Goal: Task Accomplishment & Management: Manage account settings

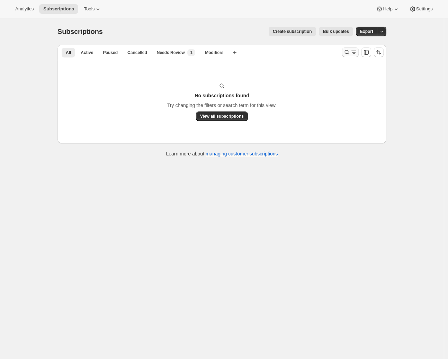
click at [349, 51] on icon "Search and filter results" at bounding box center [346, 52] width 7 height 7
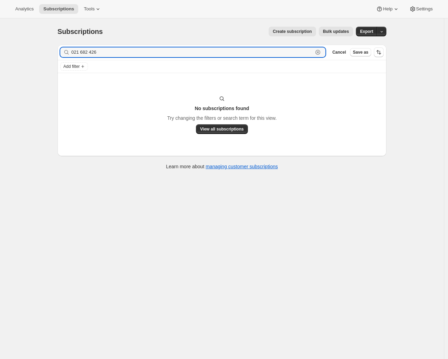
drag, startPoint x: 107, startPoint y: 53, endPoint x: 49, endPoint y: 48, distance: 57.3
click at [49, 48] on div "Subscriptions. This page is ready Subscriptions Create subscription Bulk update…" at bounding box center [222, 197] width 444 height 359
paste input "Alan Serjeant"
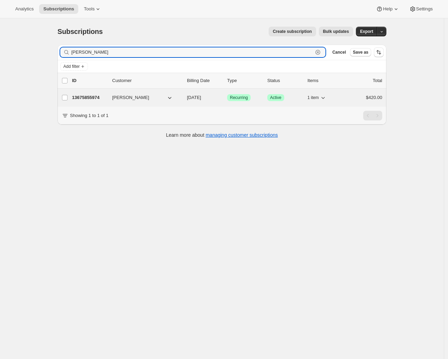
type input "Alan Serjeant"
click at [90, 99] on p "13675855974" at bounding box center [89, 97] width 35 height 7
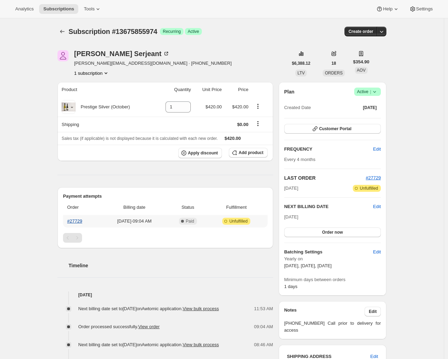
click at [76, 222] on link "#27729" at bounding box center [74, 220] width 15 height 5
click at [65, 33] on icon "Subscriptions" at bounding box center [62, 31] width 7 height 7
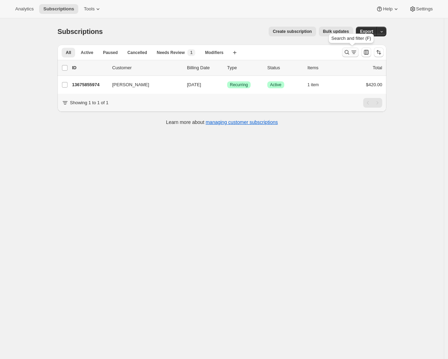
click at [356, 54] on icon "Search and filter results" at bounding box center [353, 52] width 7 height 7
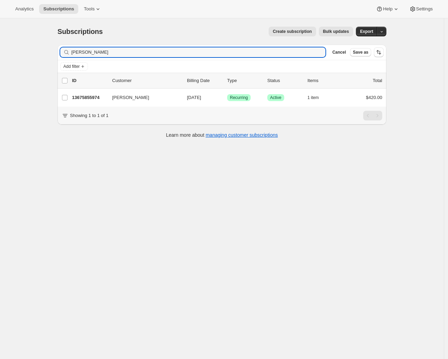
drag, startPoint x: 120, startPoint y: 54, endPoint x: 38, endPoint y: 49, distance: 82.2
click at [38, 49] on div "Subscriptions. This page is ready Subscriptions Create subscription Bulk update…" at bounding box center [222, 197] width 444 height 359
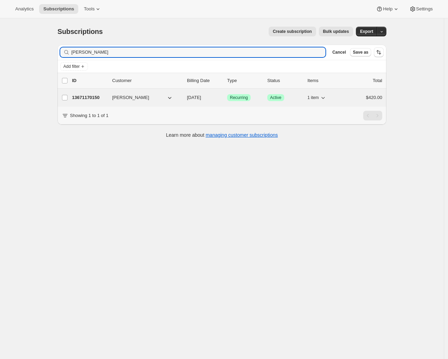
type input "Ian finch"
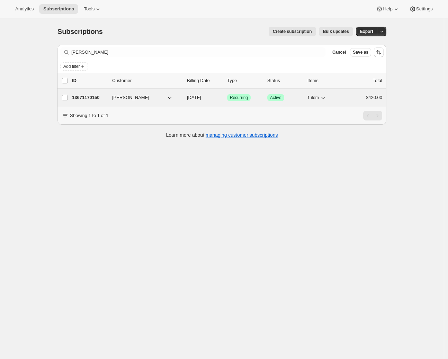
click at [90, 101] on div "13671170150 Ian Finch 02/08/2026 Success Recurring Success Active 1 item $420.00" at bounding box center [227, 98] width 310 height 10
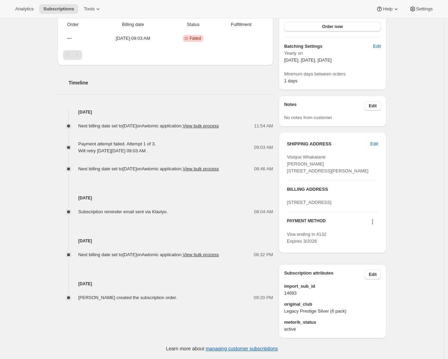
scroll to position [217, 0]
drag, startPoint x: 327, startPoint y: 235, endPoint x: 359, endPoint y: 228, distance: 32.5
click at [326, 235] on span "Visa ending in 4132 Expires 3/2026" at bounding box center [306, 238] width 39 height 12
click at [375, 222] on icon at bounding box center [372, 221] width 7 height 7
click at [364, 280] on span "Select payment method" at bounding box center [372, 282] width 47 height 5
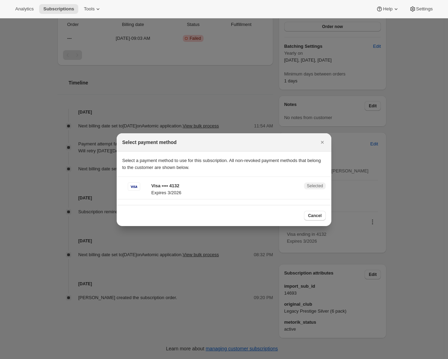
click at [282, 179] on section "Visa •••• 4132 Expires 3/2026 Selected" at bounding box center [224, 191] width 215 height 28
click at [317, 215] on span "Cancel" at bounding box center [314, 216] width 13 height 6
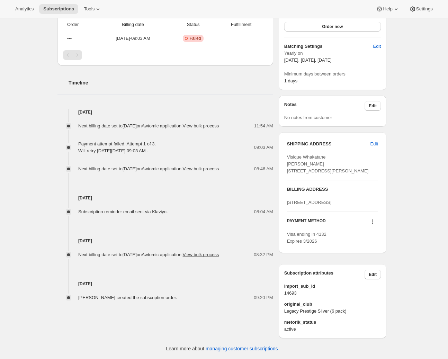
scroll to position [0, 0]
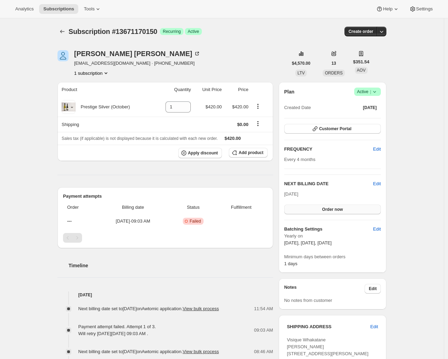
click at [343, 209] on span "Order now" at bounding box center [332, 210] width 21 height 6
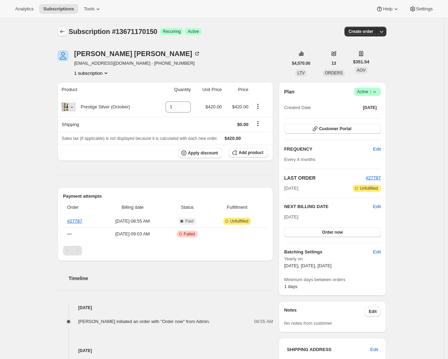
click at [61, 32] on icon "Subscriptions" at bounding box center [62, 31] width 7 height 7
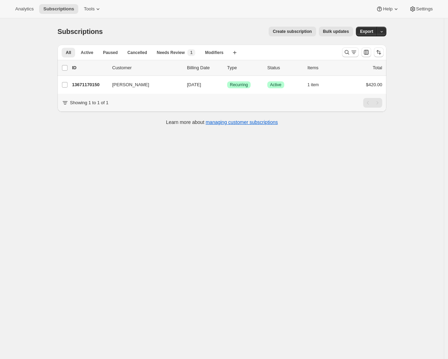
drag, startPoint x: 357, startPoint y: 53, endPoint x: 222, endPoint y: 69, distance: 135.2
click at [357, 53] on icon "Search and filter results" at bounding box center [353, 52] width 7 height 7
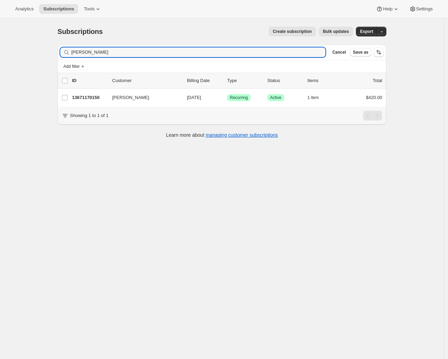
drag, startPoint x: 98, startPoint y: 53, endPoint x: 61, endPoint y: 50, distance: 37.1
click at [61, 49] on div "Filter subscribers Ian finch Clear Cancel Save as" at bounding box center [221, 52] width 329 height 15
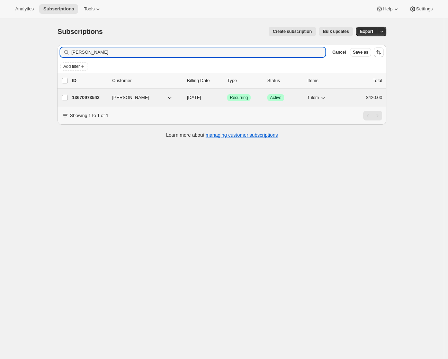
type input "Stephen Wright"
click at [93, 99] on p "13670973542" at bounding box center [89, 97] width 35 height 7
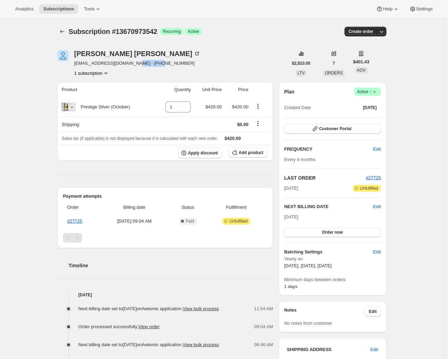
drag, startPoint x: 167, startPoint y: 65, endPoint x: 135, endPoint y: 62, distance: 32.0
click at [135, 62] on div "Stephen Wright swrighthmb@gmail.com · +64275344951 1 subscription" at bounding box center [172, 63] width 230 height 26
click at [121, 83] on th "Product" at bounding box center [105, 89] width 97 height 15
drag, startPoint x: 126, startPoint y: 64, endPoint x: 75, endPoint y: 63, distance: 51.2
click at [75, 63] on div "Stephen Wright swrighthmb@gmail.com · +64275344951 1 subscription" at bounding box center [172, 63] width 230 height 26
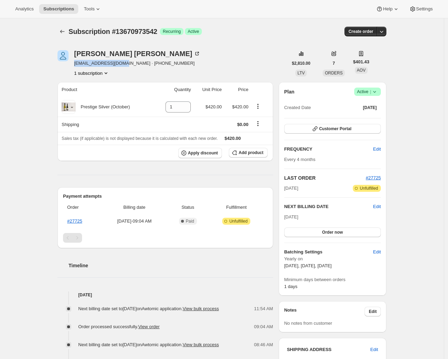
copy span "swrighthmb@gmail.com"
drag, startPoint x: 166, startPoint y: 64, endPoint x: 129, endPoint y: 63, distance: 36.7
click at [129, 63] on div "Stephen Wright swrighthmb@gmail.com · +64275344951 1 subscription" at bounding box center [172, 63] width 230 height 26
copy span "+64275344951"
click at [64, 31] on icon "Subscriptions" at bounding box center [62, 31] width 7 height 7
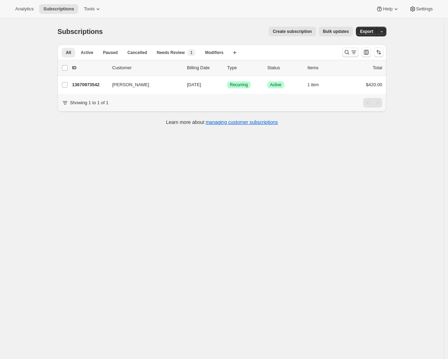
click at [356, 54] on icon "Search and filter results" at bounding box center [353, 52] width 7 height 7
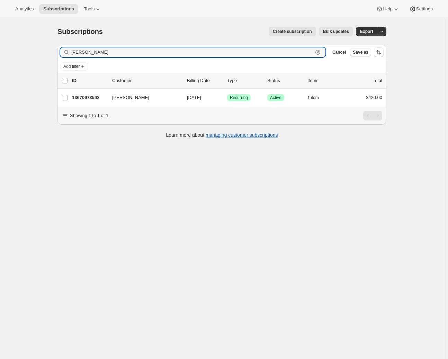
drag, startPoint x: 116, startPoint y: 53, endPoint x: 49, endPoint y: 37, distance: 68.8
click at [44, 40] on div "Subscriptions. This page is ready Subscriptions Create subscription Bulk update…" at bounding box center [222, 197] width 444 height 359
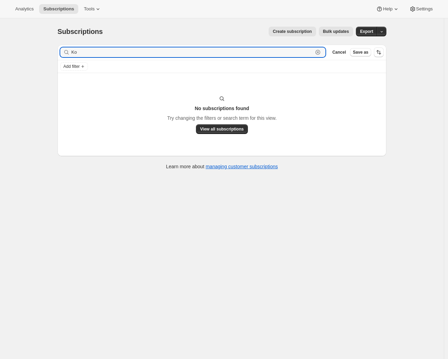
type input "K"
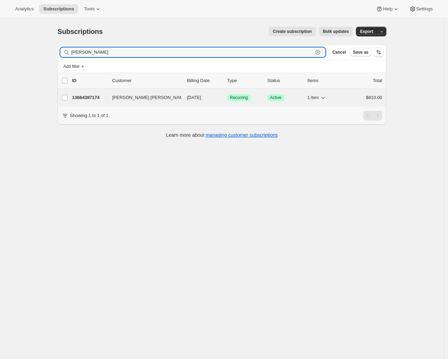
type input "lou ju"
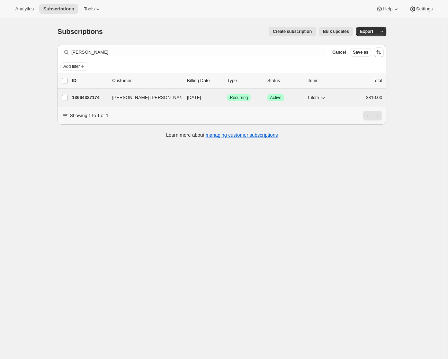
click at [78, 95] on p "13664387174" at bounding box center [89, 97] width 35 height 7
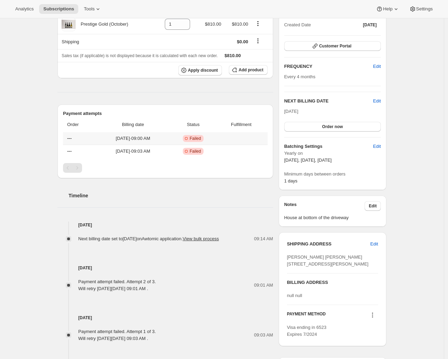
scroll to position [208, 0]
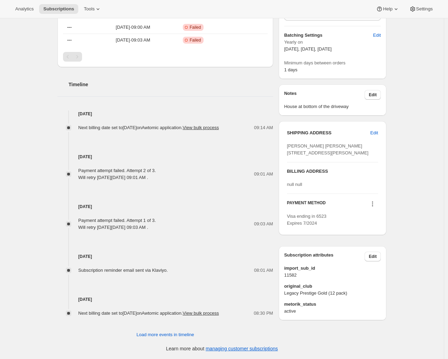
click at [375, 207] on icon at bounding box center [372, 203] width 7 height 7
click at [374, 255] on span "Select payment method" at bounding box center [372, 257] width 47 height 5
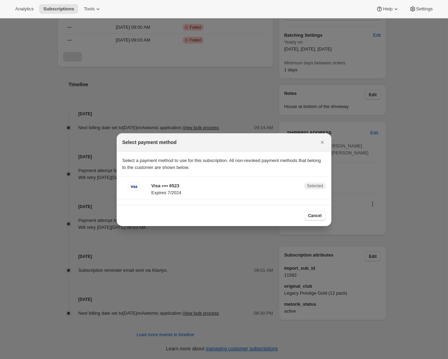
click at [179, 184] on p "Visa •••• 6523" at bounding box center [225, 185] width 148 height 7
click at [323, 143] on icon "Close" at bounding box center [322, 142] width 7 height 7
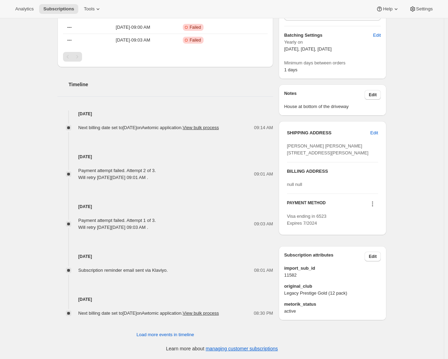
scroll to position [0, 0]
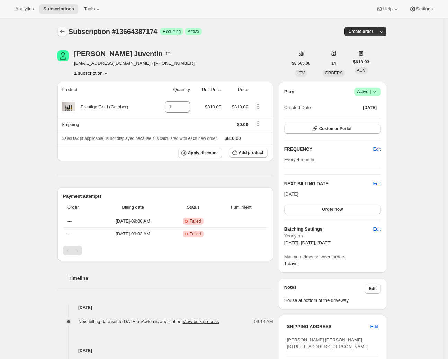
click at [67, 32] on button "Subscriptions" at bounding box center [62, 32] width 10 height 10
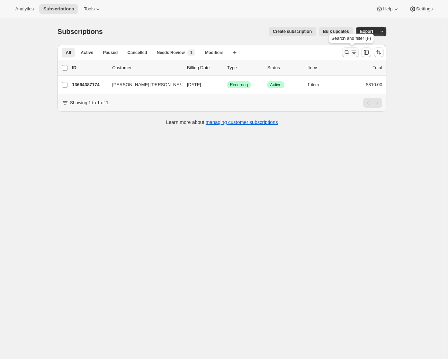
click at [348, 54] on icon "Search and filter results" at bounding box center [347, 52] width 4 height 4
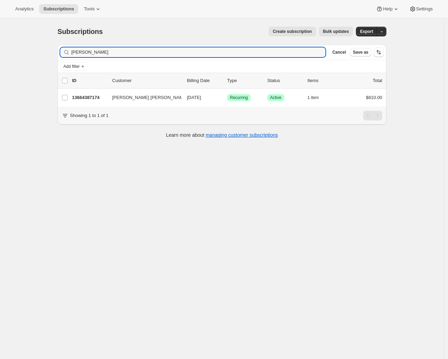
drag, startPoint x: 93, startPoint y: 53, endPoint x: 61, endPoint y: 49, distance: 32.5
click at [61, 49] on div "Filter subscribers lou ju Clear Cancel Save as" at bounding box center [221, 52] width 329 height 15
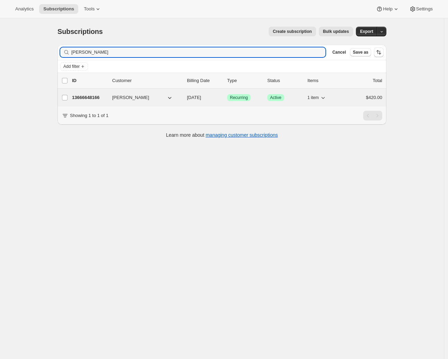
type input "John Wansbone"
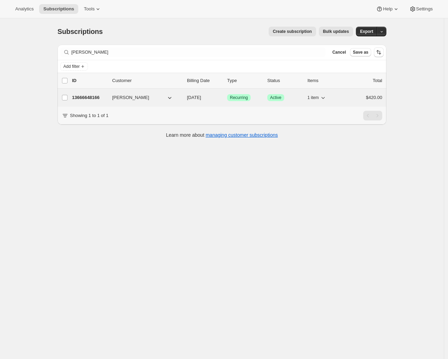
click at [91, 101] on div "13666648166 John Wansbone 02/08/2026 Success Recurring Success Active 1 item $4…" at bounding box center [227, 98] width 310 height 10
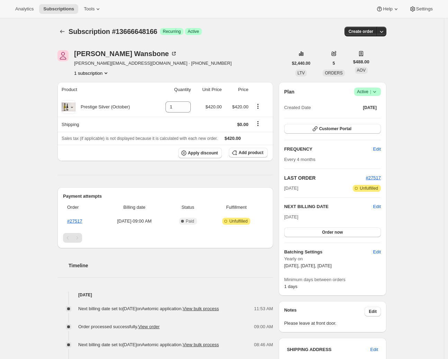
scroll to position [219, 0]
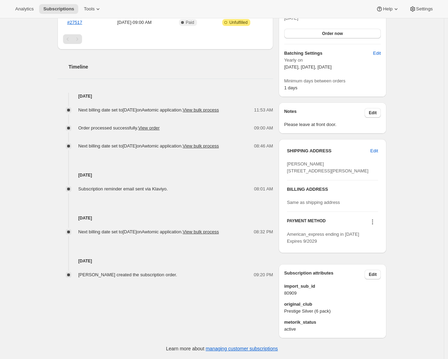
click at [325, 161] on div "John Wansbone 3 Belle Lane Maunu Whangārei NTL, 0110 New Zealand" at bounding box center [332, 168] width 91 height 14
drag, startPoint x: 325, startPoint y: 143, endPoint x: 286, endPoint y: 140, distance: 38.9
click at [286, 140] on div "SHIPPING ADDRESS Edit John Wansbone 3 Belle Lane Maunu Whangārei NTL, 0110 New …" at bounding box center [333, 196] width 108 height 114
copy span "John Wansbone"
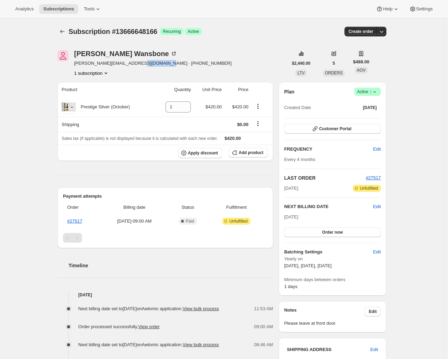
drag, startPoint x: 161, startPoint y: 63, endPoint x: 138, endPoint y: 63, distance: 22.5
click at [138, 63] on div "John Wansbone John.wansbone@gmail.com · +6421892784 1 subscription" at bounding box center [172, 63] width 230 height 26
copy span "+6421892784"
click at [196, 67] on div "John Wansbone John.wansbone@gmail.com · +6421892784 1 subscription" at bounding box center [172, 63] width 230 height 26
drag, startPoint x: 170, startPoint y: 65, endPoint x: 142, endPoint y: 62, distance: 28.2
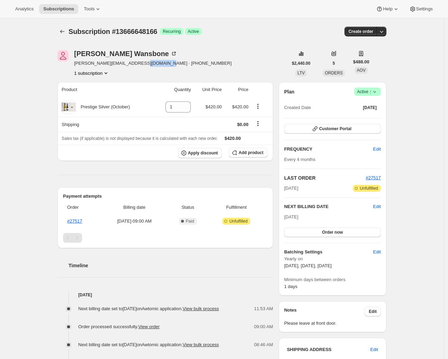
click at [142, 62] on div "John Wansbone John.wansbone@gmail.com · +6421892784 1 subscription" at bounding box center [172, 63] width 230 height 26
copy span "6421892784"
drag, startPoint x: 134, startPoint y: 64, endPoint x: 73, endPoint y: 65, distance: 60.6
click at [73, 65] on div "John Wansbone John.wansbone@gmail.com · +6421892784 1 subscription" at bounding box center [172, 63] width 230 height 26
copy span "John.wansbone@gmail.com"
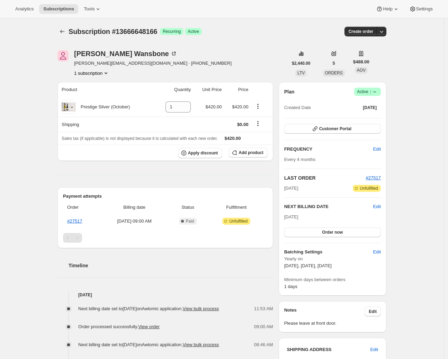
click at [376, 92] on icon at bounding box center [374, 92] width 3 height 2
click at [363, 116] on span "Cancel subscription" at bounding box center [367, 117] width 39 height 5
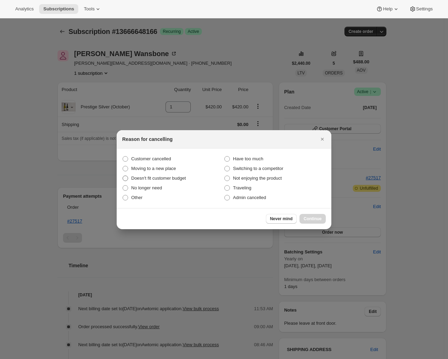
click at [125, 176] on span ":rjr:" at bounding box center [126, 178] width 6 height 6
click at [123, 176] on input "Doesn't fit customer budget" at bounding box center [123, 175] width 0 height 0
radio input "true"
click at [307, 216] on span "Continue" at bounding box center [313, 219] width 18 height 6
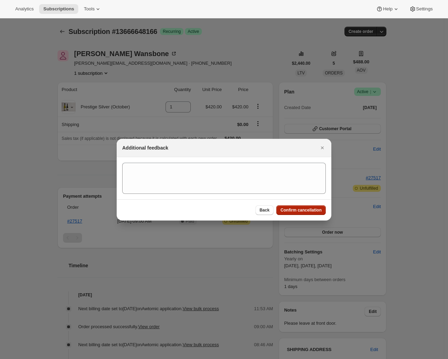
click at [302, 214] on button "Confirm cancellation" at bounding box center [300, 210] width 49 height 10
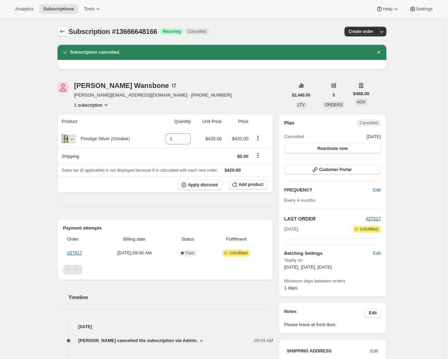
click at [64, 33] on icon "Subscriptions" at bounding box center [62, 31] width 7 height 7
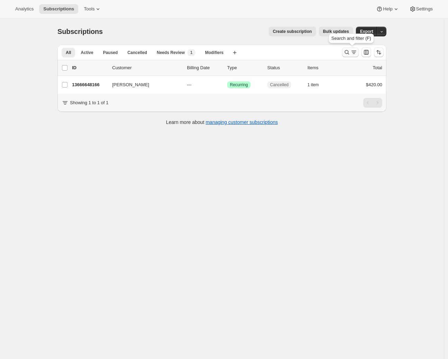
click at [357, 53] on icon "Search and filter results" at bounding box center [353, 52] width 7 height 7
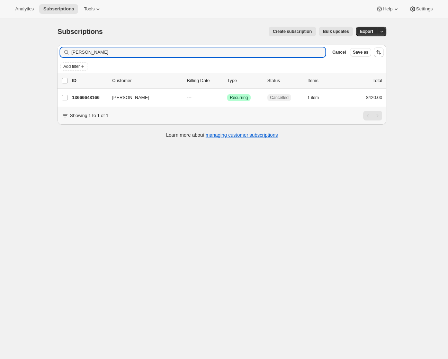
drag, startPoint x: 91, startPoint y: 53, endPoint x: 49, endPoint y: 53, distance: 41.2
click at [49, 53] on div "Subscriptions. This page is ready Subscriptions Create subscription Bulk update…" at bounding box center [222, 197] width 444 height 359
click at [79, 53] on input "Allan Serjeant" at bounding box center [198, 52] width 254 height 10
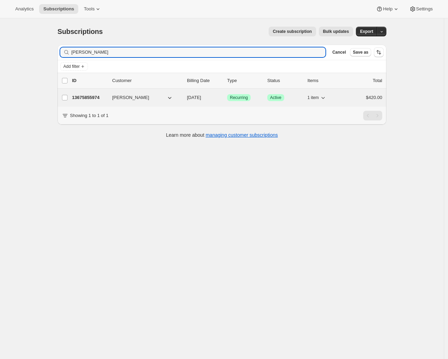
type input "Alan Serjeant"
click at [87, 101] on div "13675855974 Alan Serjeant 02/08/2026 Success Recurring Success Active 1 item $4…" at bounding box center [227, 98] width 310 height 10
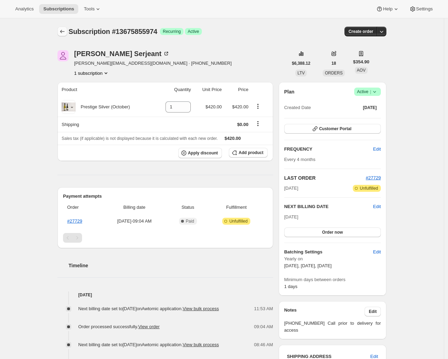
click at [65, 31] on icon "Subscriptions" at bounding box center [62, 31] width 7 height 7
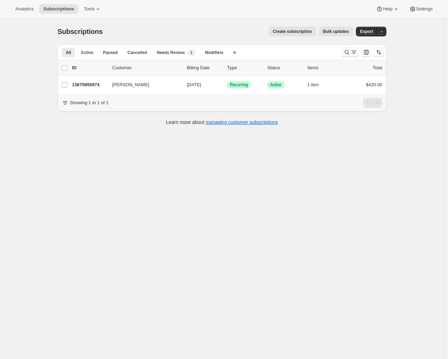
click at [353, 51] on icon "Search and filter results" at bounding box center [353, 52] width 7 height 7
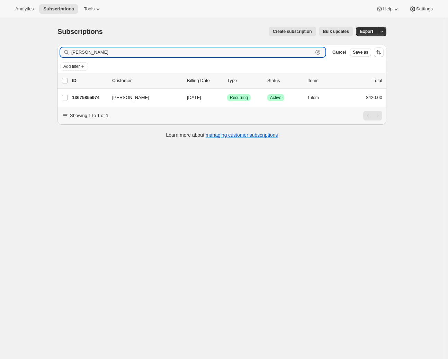
drag, startPoint x: 101, startPoint y: 54, endPoint x: 64, endPoint y: 51, distance: 37.5
click at [64, 51] on div "Alan Serjeant Clear" at bounding box center [192, 52] width 265 height 10
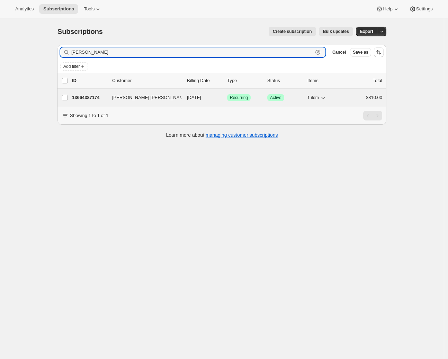
type input "lou j"
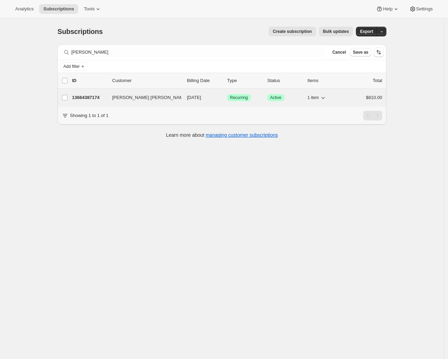
click at [97, 100] on p "13664387174" at bounding box center [89, 97] width 35 height 7
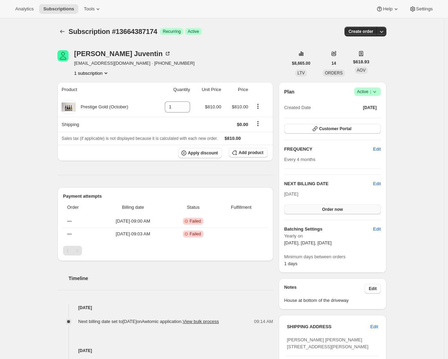
click at [341, 209] on span "Order now" at bounding box center [332, 210] width 21 height 6
click at [341, 209] on span "Click to confirm" at bounding box center [332, 210] width 31 height 6
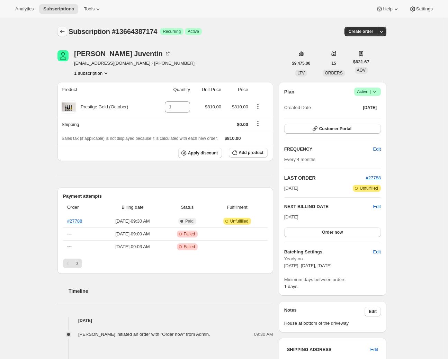
click at [66, 33] on icon "Subscriptions" at bounding box center [62, 31] width 7 height 7
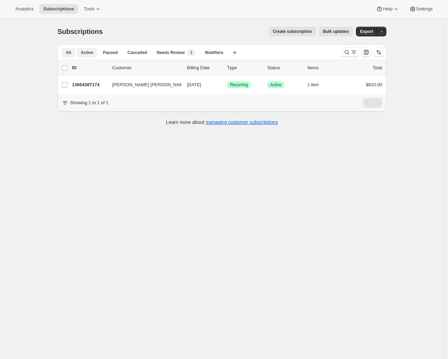
click at [90, 52] on span "Active" at bounding box center [87, 53] width 12 height 6
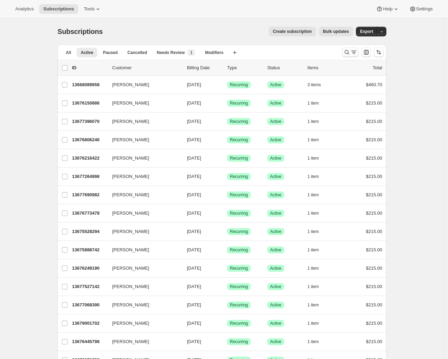
click at [357, 53] on icon "Search and filter results" at bounding box center [353, 52] width 7 height 7
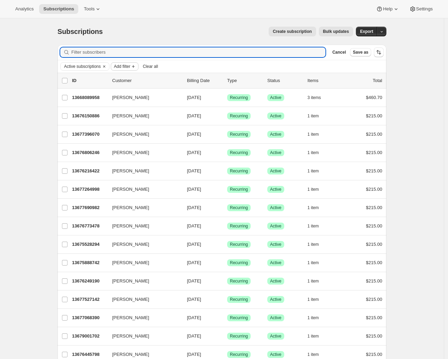
click at [130, 66] on span "Add filter" at bounding box center [122, 67] width 16 height 6
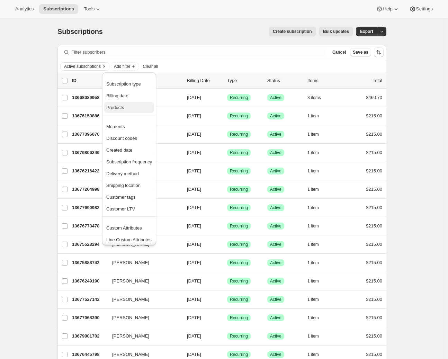
click at [121, 109] on span "Products" at bounding box center [115, 107] width 18 height 5
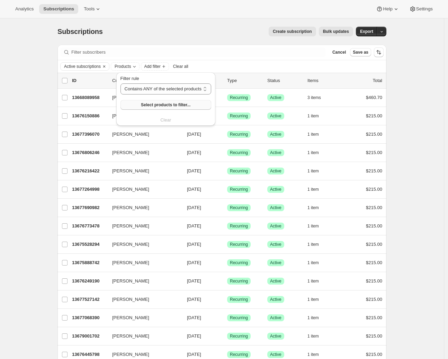
click at [157, 105] on span "Select products to filter..." at bounding box center [165, 105] width 49 height 6
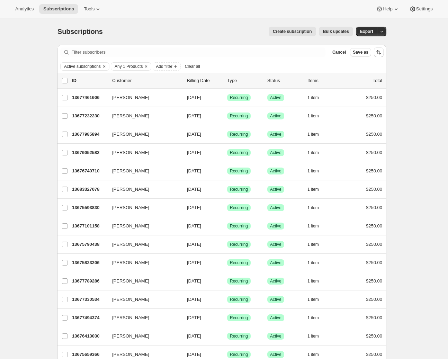
click at [141, 66] on span "Any 1 Products" at bounding box center [129, 67] width 28 height 6
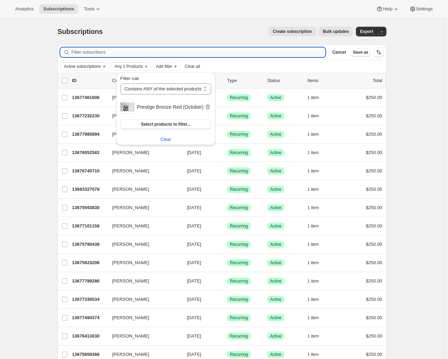
click at [228, 53] on input "Filter subscribers" at bounding box center [198, 52] width 254 height 10
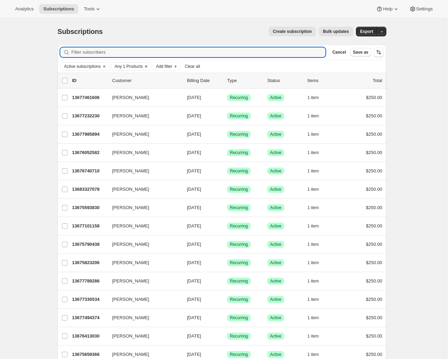
click at [150, 68] on button "Clear" at bounding box center [146, 67] width 7 height 8
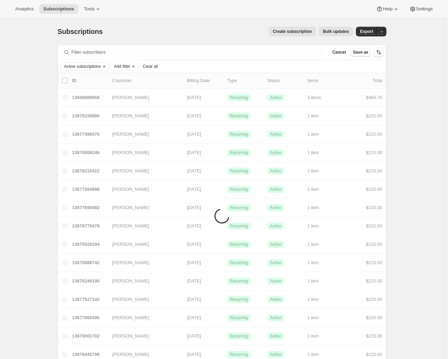
click at [107, 66] on button "Clear" at bounding box center [104, 67] width 7 height 8
click at [108, 66] on div "Active subscriptions Add filter Clear all" at bounding box center [221, 66] width 323 height 8
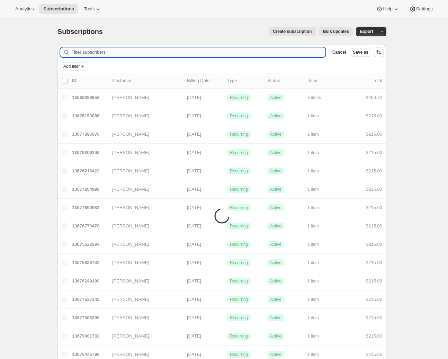
click at [92, 53] on input "Filter subscribers" at bounding box center [198, 52] width 254 height 10
paste input "Richard Isaacs"
type input "Richard Isaacs"
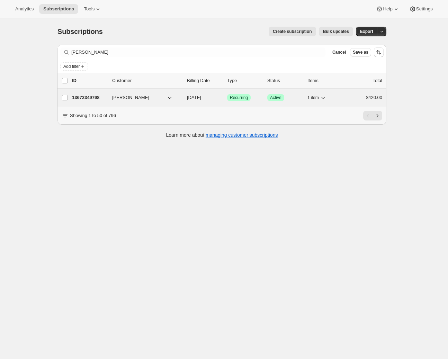
click at [88, 101] on div "13672349798 Richard Isaacs 02/08/2026 Success Recurring Success Active 1 item $…" at bounding box center [227, 98] width 310 height 10
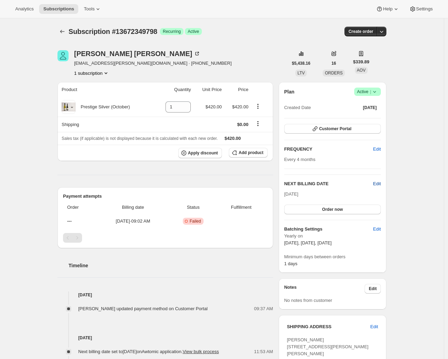
click at [378, 185] on span "Edit" at bounding box center [377, 183] width 8 height 7
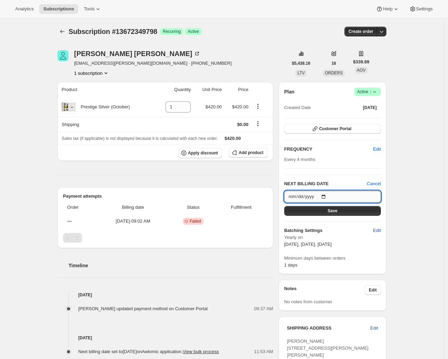
click at [326, 195] on input "2026-02-08" at bounding box center [332, 197] width 97 height 12
type input "2025-11-09"
click at [404, 206] on div "Subscription #13672349798. This page is ready Subscription #13672349798 Success…" at bounding box center [222, 282] width 444 height 529
click at [329, 209] on button "Save" at bounding box center [332, 211] width 97 height 10
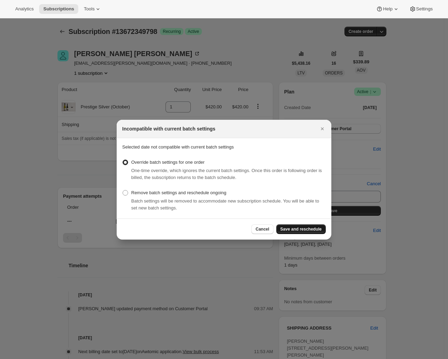
click at [296, 229] on span "Save and reschedule" at bounding box center [300, 229] width 41 height 6
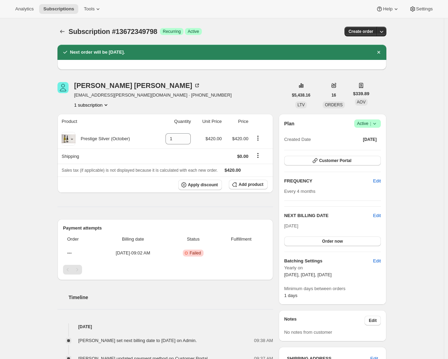
click at [65, 32] on icon "Subscriptions" at bounding box center [62, 31] width 7 height 7
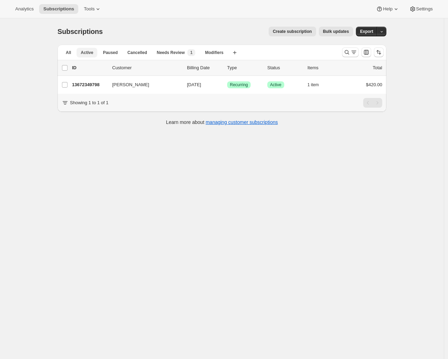
click at [85, 52] on span "Active" at bounding box center [87, 53] width 12 height 6
click at [350, 54] on icon "Search and filter results" at bounding box center [346, 52] width 7 height 7
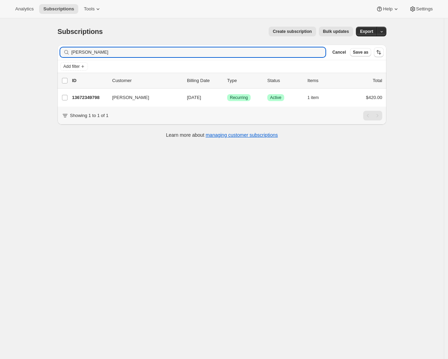
drag, startPoint x: 109, startPoint y: 51, endPoint x: 19, endPoint y: 38, distance: 91.1
click at [19, 38] on div "Subscriptions. This page is ready Subscriptions Create subscription Bulk update…" at bounding box center [222, 197] width 444 height 359
click at [234, 199] on div "Subscriptions. This page is ready Subscriptions Create subscription Bulk update…" at bounding box center [222, 197] width 444 height 359
drag, startPoint x: 114, startPoint y: 55, endPoint x: 58, endPoint y: 52, distance: 55.8
click at [58, 52] on div "Filter subscribers Richard Isaacs Clear Cancel Save as Add filter 0 selected Up…" at bounding box center [219, 92] width 334 height 106
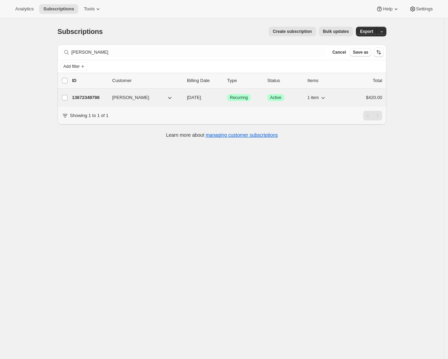
click at [121, 93] on div "13672349798 Richard Isaacs 11/09/2025 Success Recurring Success Active 1 item $…" at bounding box center [227, 98] width 310 height 10
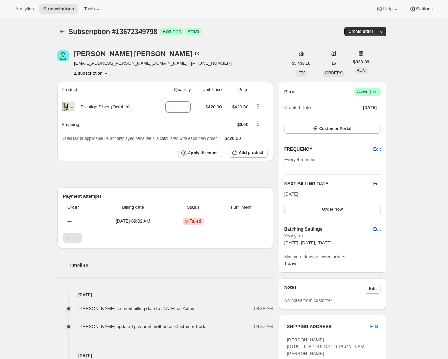
click at [379, 182] on span "Edit" at bounding box center [377, 183] width 8 height 7
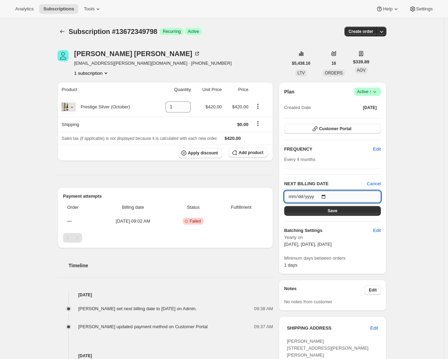
click at [333, 192] on input "2025-11-09" at bounding box center [332, 197] width 97 height 12
type input "2025-11-03"
click at [346, 207] on button "Save" at bounding box center [332, 211] width 97 height 10
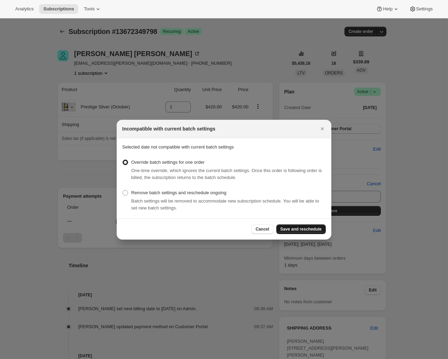
click at [304, 228] on span "Save and reschedule" at bounding box center [300, 229] width 41 height 6
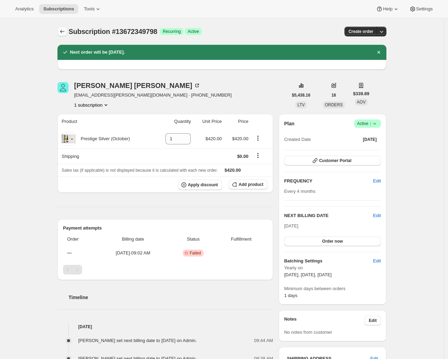
click at [64, 30] on icon "Subscriptions" at bounding box center [62, 31] width 7 height 7
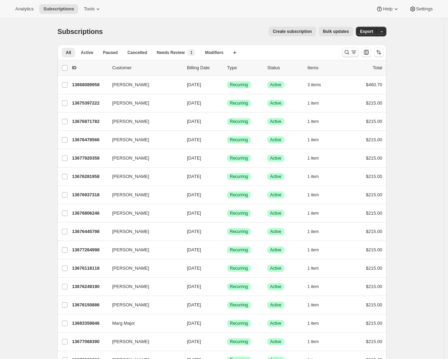
click at [350, 52] on icon "Search and filter results" at bounding box center [346, 52] width 7 height 7
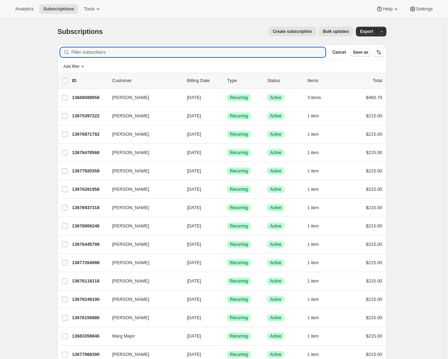
paste input "Serjeant"
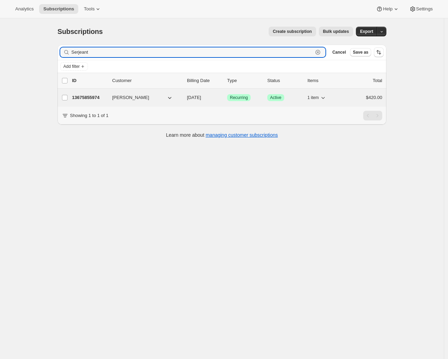
type input "Serjeant"
click at [97, 98] on p "13675855974" at bounding box center [89, 97] width 35 height 7
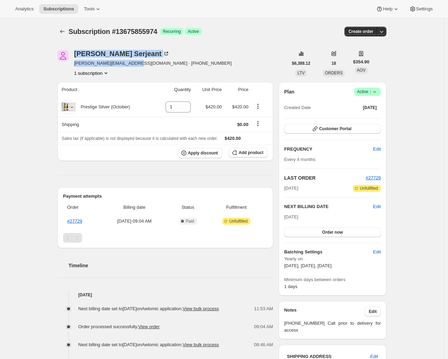
drag, startPoint x: 133, startPoint y: 64, endPoint x: 72, endPoint y: 61, distance: 61.0
click at [70, 62] on div "Alan Serjeant alan.serjeant8@gmail.com · +6421682426 1 subscription" at bounding box center [172, 63] width 230 height 26
click at [128, 77] on div "Alan Serjeant alan.serjeant8@gmail.com · +6421682426 1 subscription $6,388.12 L…" at bounding box center [219, 291] width 334 height 505
drag, startPoint x: 133, startPoint y: 64, endPoint x: 75, endPoint y: 65, distance: 57.1
click at [75, 65] on div "Alan Serjeant alan.serjeant8@gmail.com · +6421682426 1 subscription" at bounding box center [172, 63] width 230 height 26
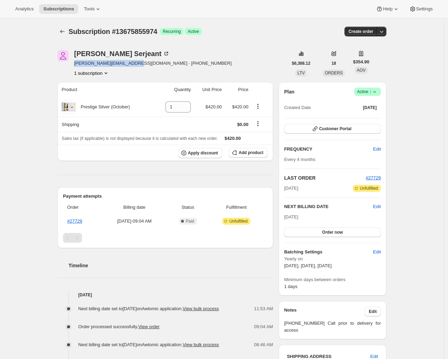
copy span "alan.serjeant8@gmail.com"
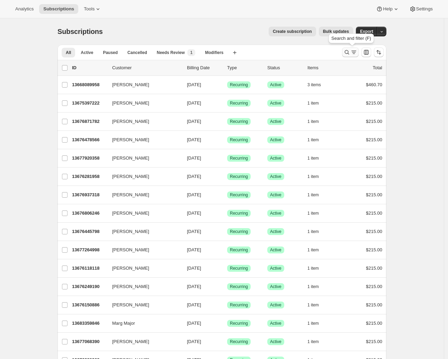
click at [347, 53] on icon "Search and filter results" at bounding box center [346, 52] width 7 height 7
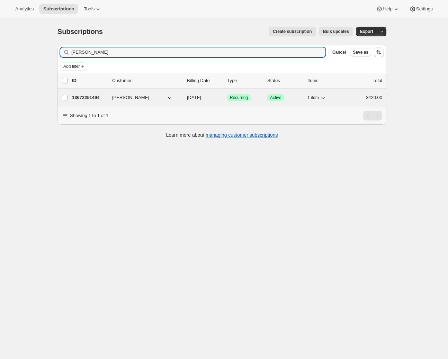
type input "[PERSON_NAME]"
click at [91, 98] on p "13672251494" at bounding box center [89, 97] width 35 height 7
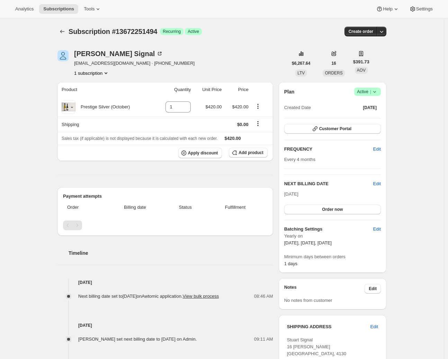
click at [409, 172] on div "Subscription #13672251494. This page is ready Subscription #13672251494 Success…" at bounding box center [222, 283] width 444 height 530
click at [63, 33] on icon "Subscriptions" at bounding box center [62, 31] width 7 height 7
